Goal: Information Seeking & Learning: Learn about a topic

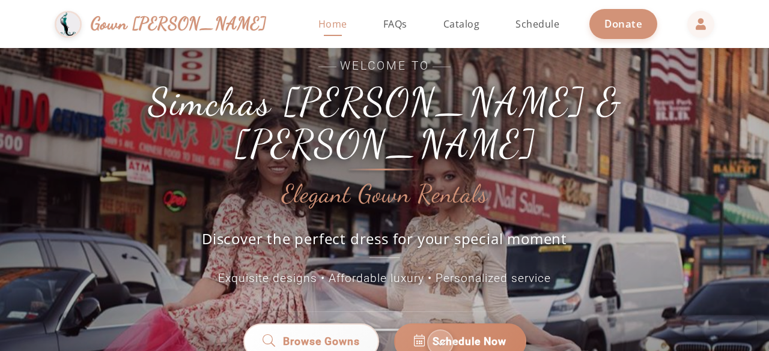
click at [587, 149] on div "Welcome to Simchas Rochel & Golda Elegant Gown Rentals Discover the perfect dre…" at bounding box center [384, 173] width 541 height 230
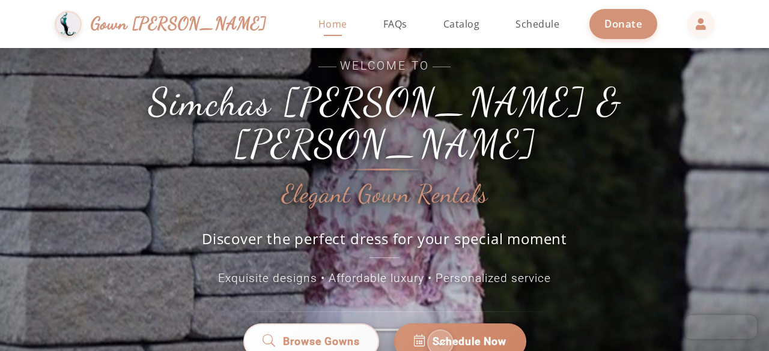
click at [756, 118] on div "Welcome to Simchas Rochel & Golda Elegant Gown Rentals Discover the perfect dre…" at bounding box center [384, 223] width 769 height 351
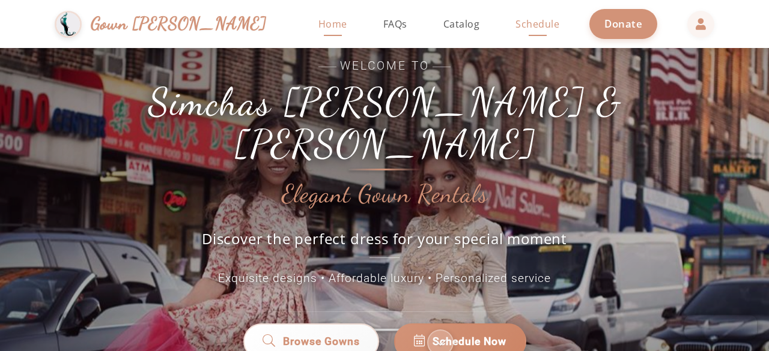
click at [515, 27] on span "Schedule" at bounding box center [537, 23] width 44 height 13
click at [441, 331] on span "Schedule Now" at bounding box center [469, 339] width 74 height 16
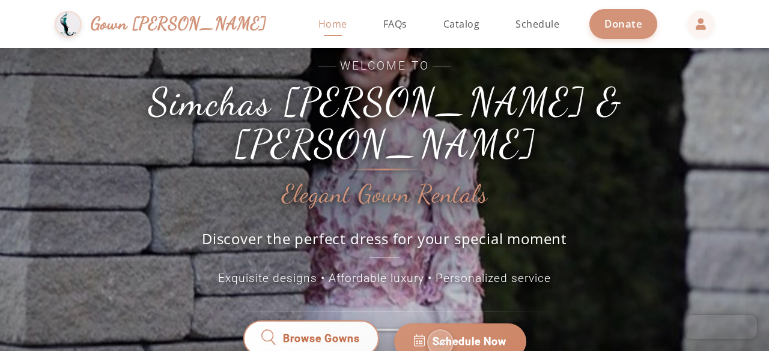
click at [331, 334] on span "Browse Gowns" at bounding box center [321, 342] width 77 height 16
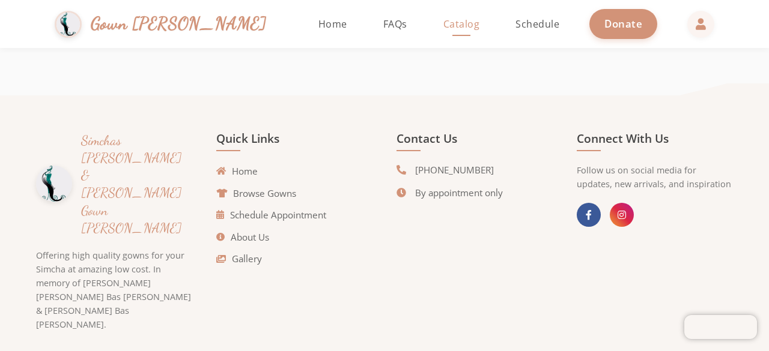
scroll to position [1471, 0]
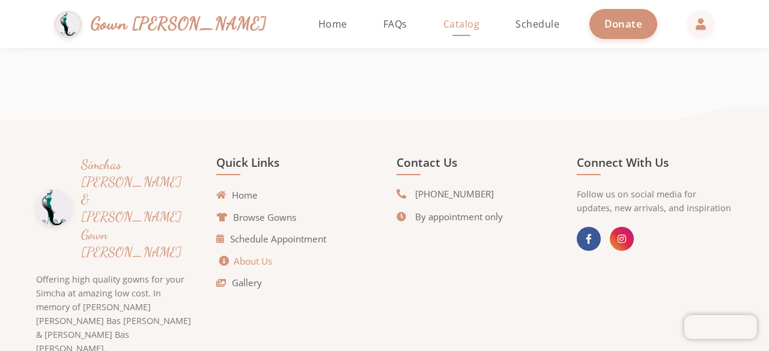
click at [260, 259] on link "About Us" at bounding box center [245, 262] width 53 height 14
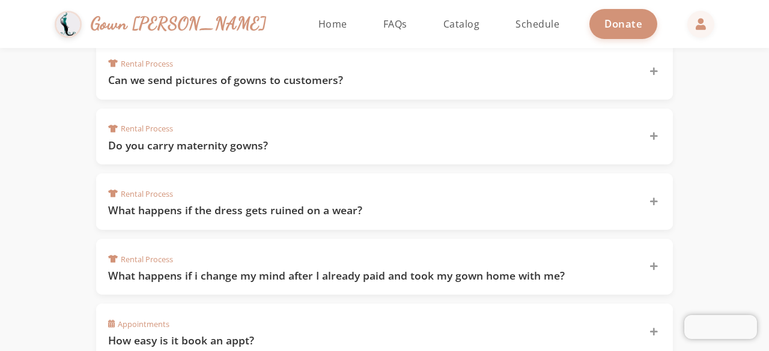
scroll to position [745, 0]
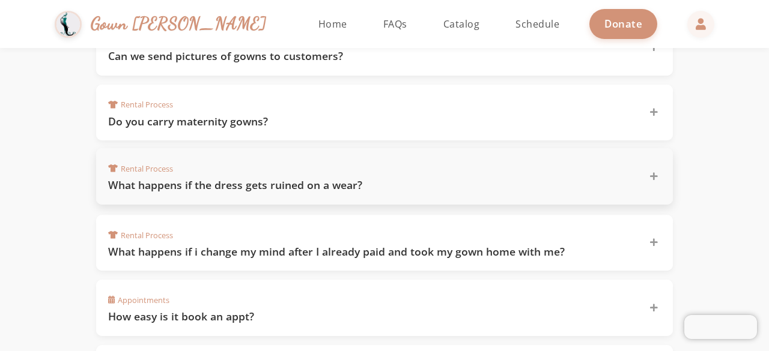
click at [353, 178] on h3 "What happens if the dress gets ruined on a wear?" at bounding box center [371, 185] width 526 height 15
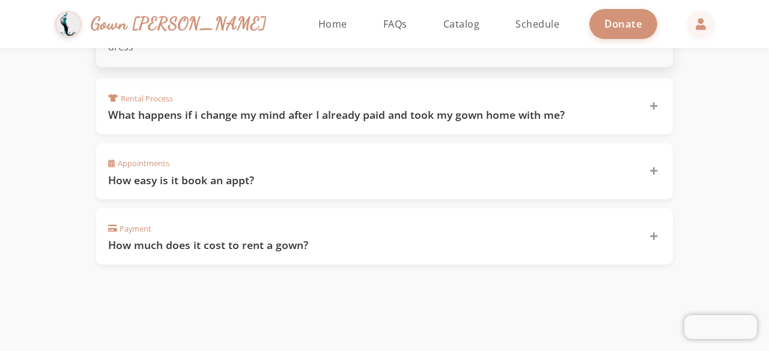
scroll to position [961, 0]
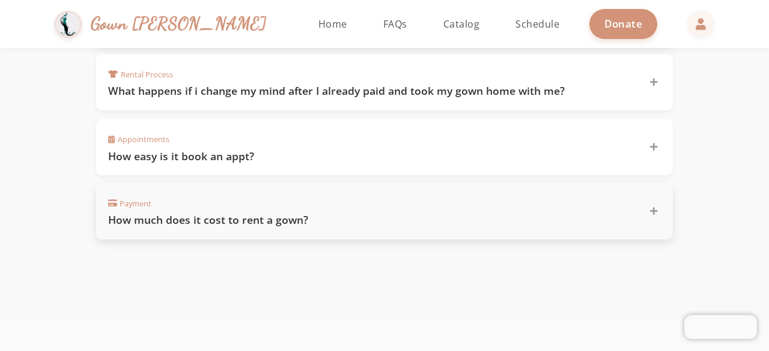
click at [292, 213] on h3 "How much does it cost to rent a gown?" at bounding box center [371, 220] width 526 height 15
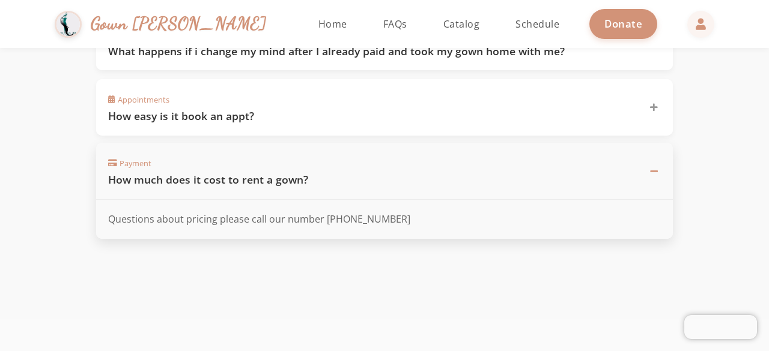
scroll to position [1206, 0]
